Goal: Information Seeking & Learning: Learn about a topic

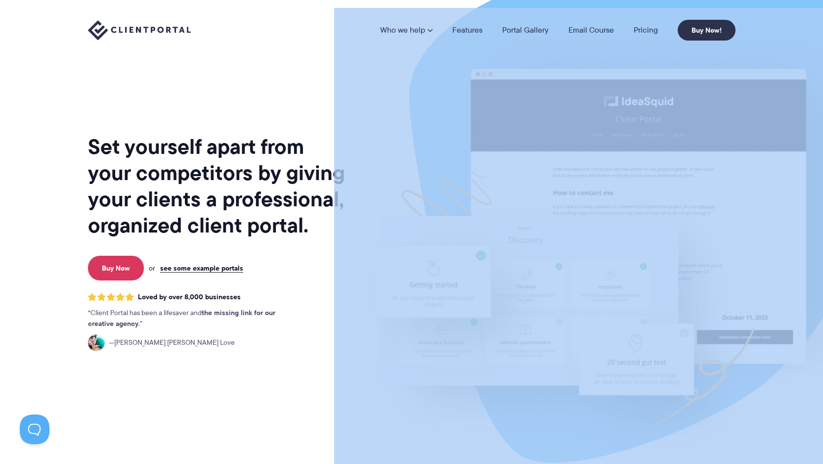
drag, startPoint x: 76, startPoint y: 130, endPoint x: 359, endPoint y: 261, distance: 311.5
click at [359, 261] on div "Set yourself apart from your competitors by giving your clients a professional,…" at bounding box center [412, 241] width 672 height 482
click at [359, 261] on img at bounding box center [611, 245] width 554 height 474
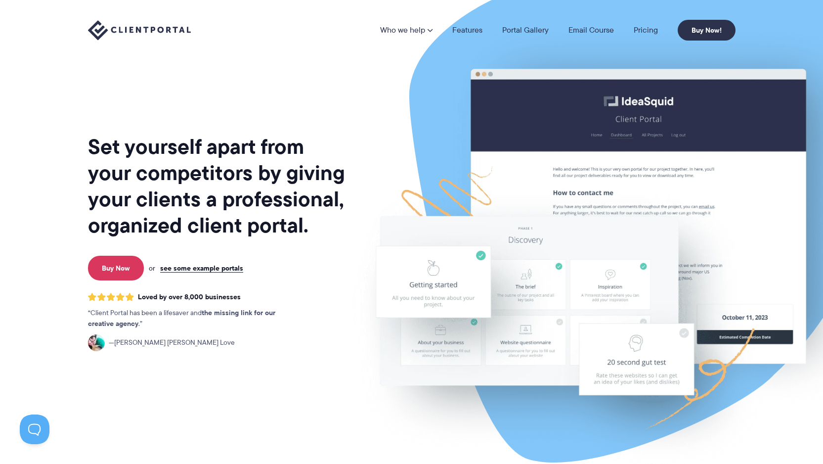
click at [289, 188] on h1 "Set yourself apart from your competitors by giving your clients a professional,…" at bounding box center [217, 186] width 259 height 105
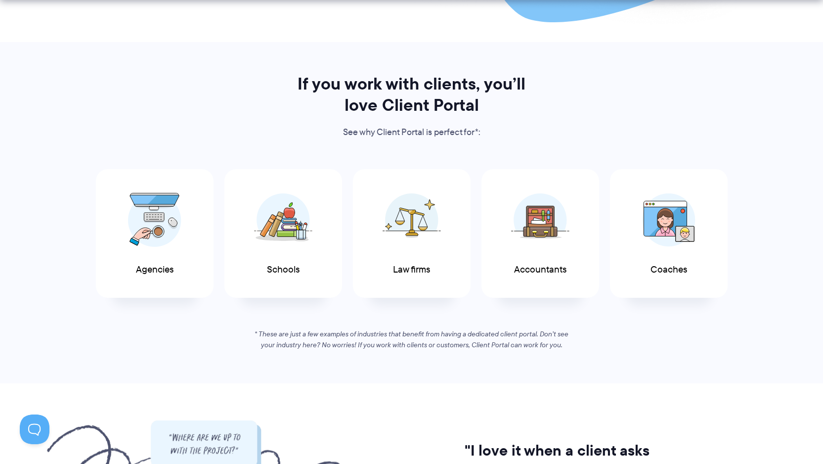
scroll to position [441, 0]
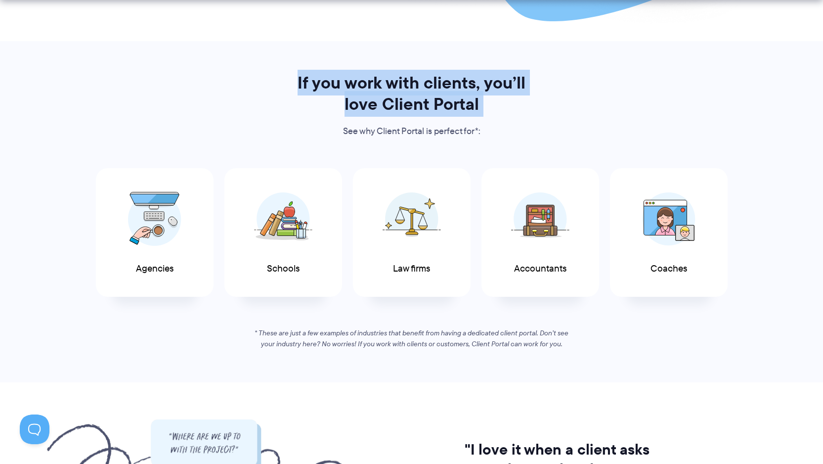
drag, startPoint x: 288, startPoint y: 68, endPoint x: 477, endPoint y: 119, distance: 195.6
click at [477, 120] on section "If you work with clients, you’ll love Client Portal See why Client Portal is pe…" at bounding box center [411, 211] width 823 height 341
click at [477, 119] on div "If you work with clients, you’ll love Client Portal See why Client Portal is pe…" at bounding box center [411, 105] width 255 height 66
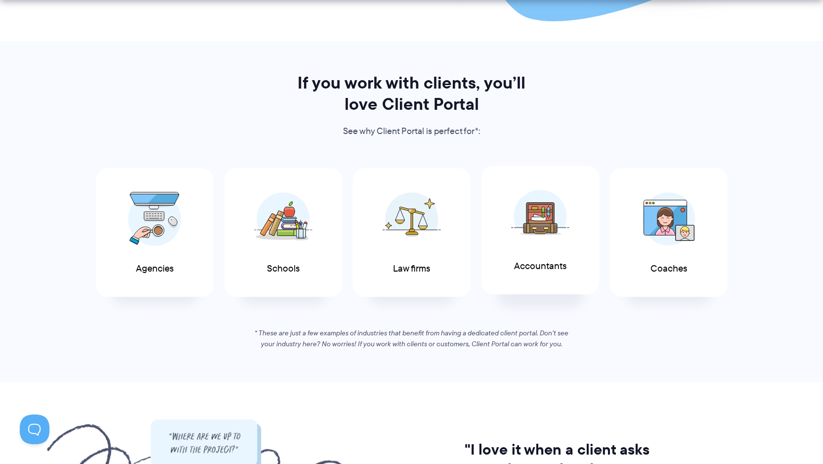
click at [543, 248] on span at bounding box center [540, 216] width 59 height 69
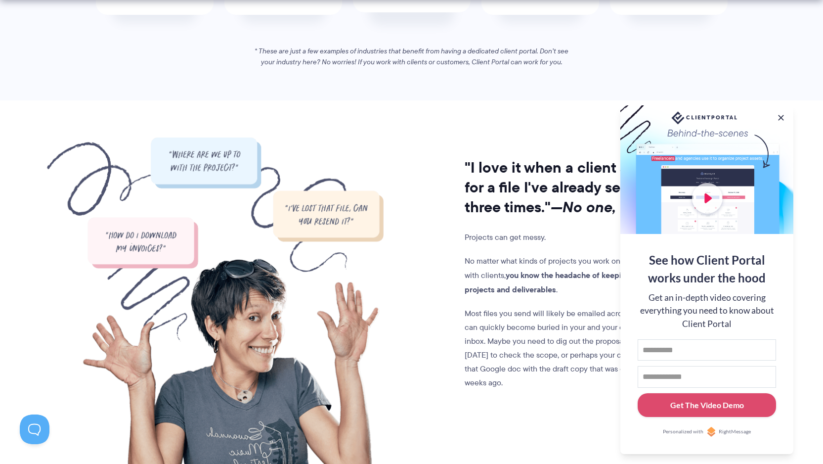
scroll to position [723, 0]
click at [782, 117] on button at bounding box center [781, 118] width 12 height 12
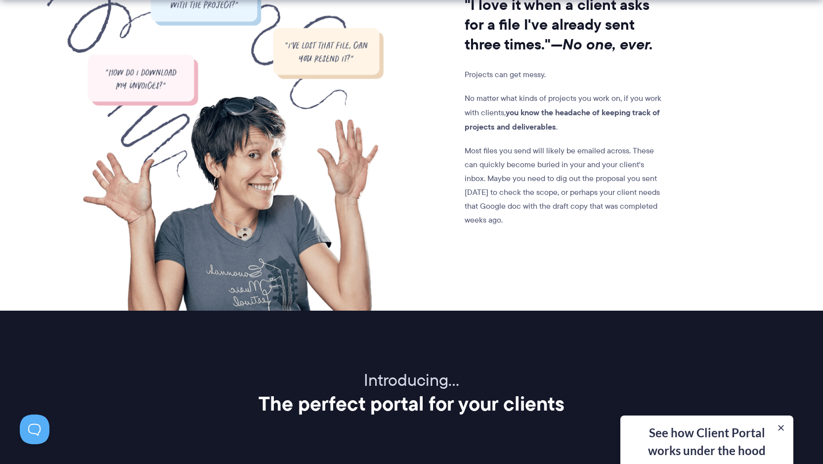
scroll to position [708, 0]
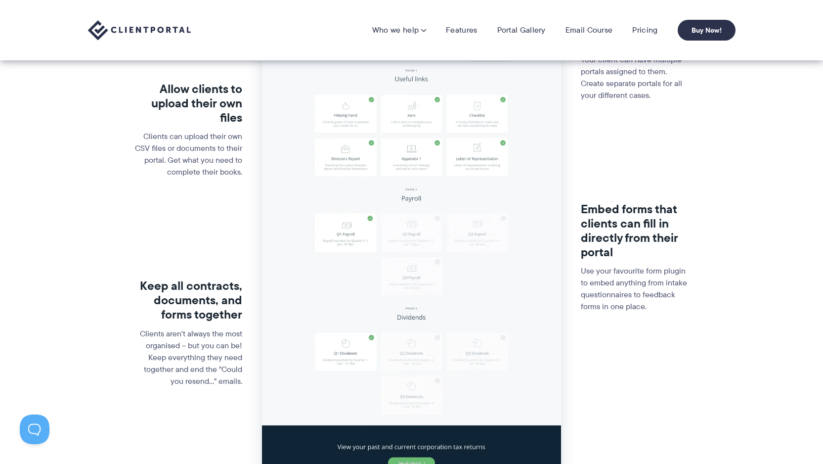
scroll to position [321, 0]
